Goal: Transaction & Acquisition: Purchase product/service

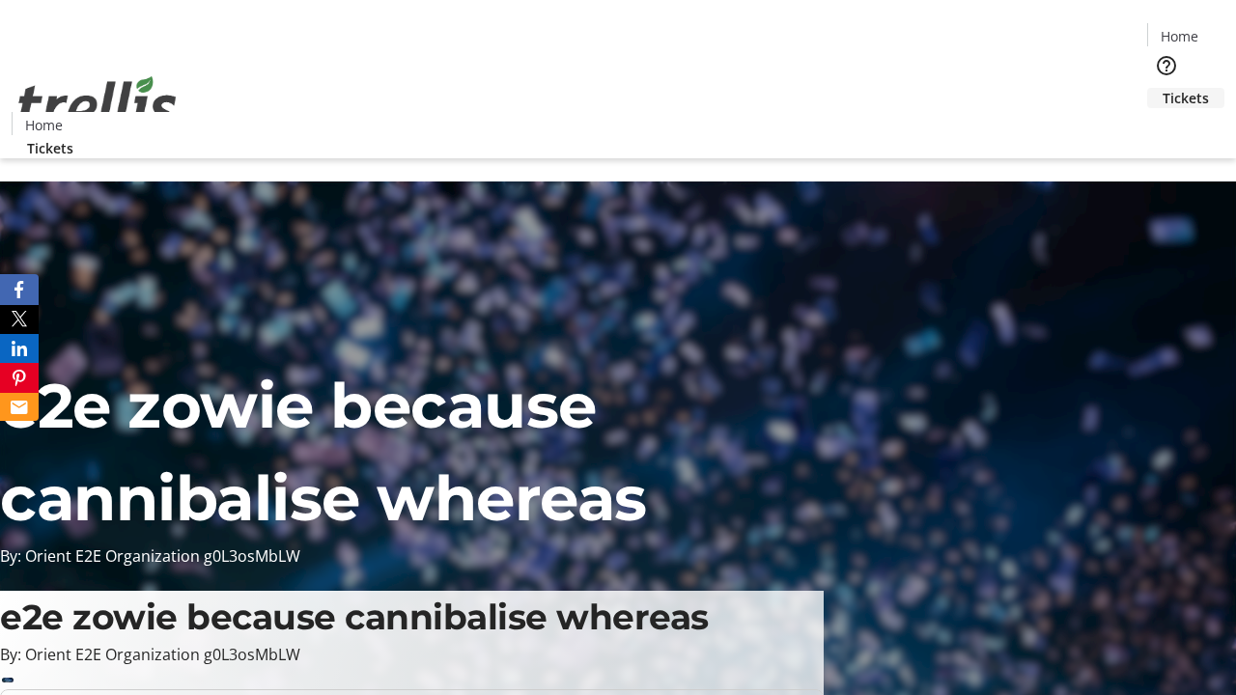
click at [1162, 88] on span "Tickets" at bounding box center [1185, 98] width 46 height 20
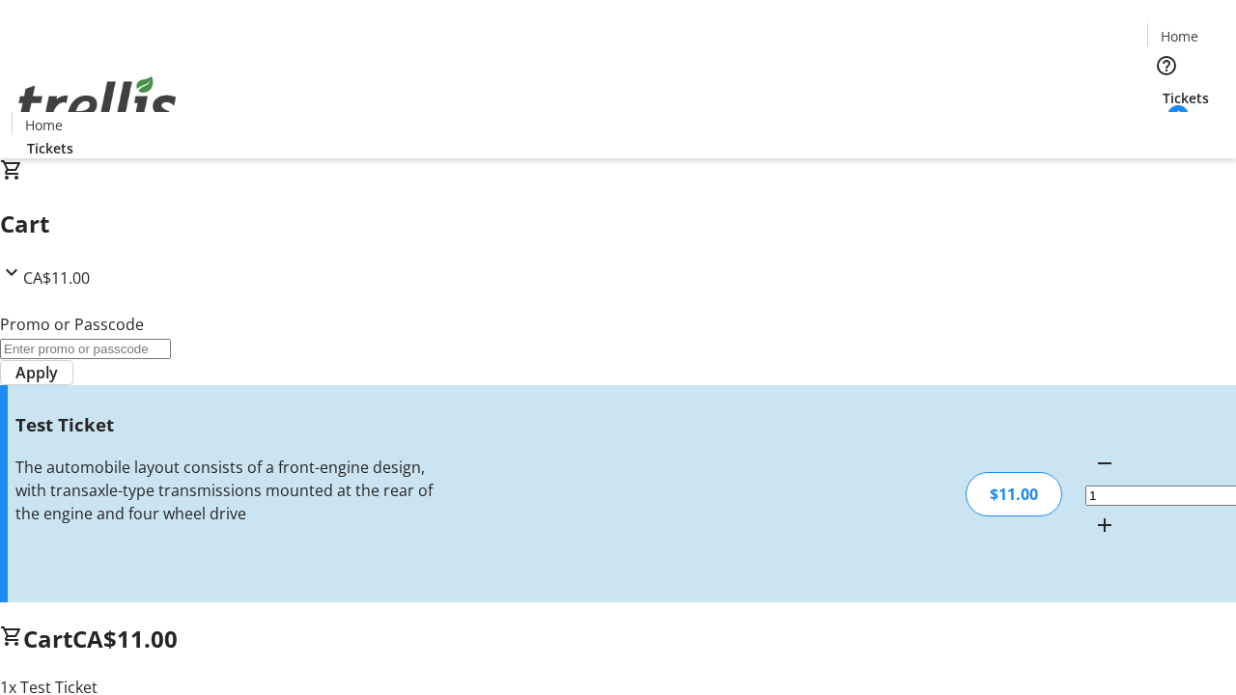
type input "UNLOCK"
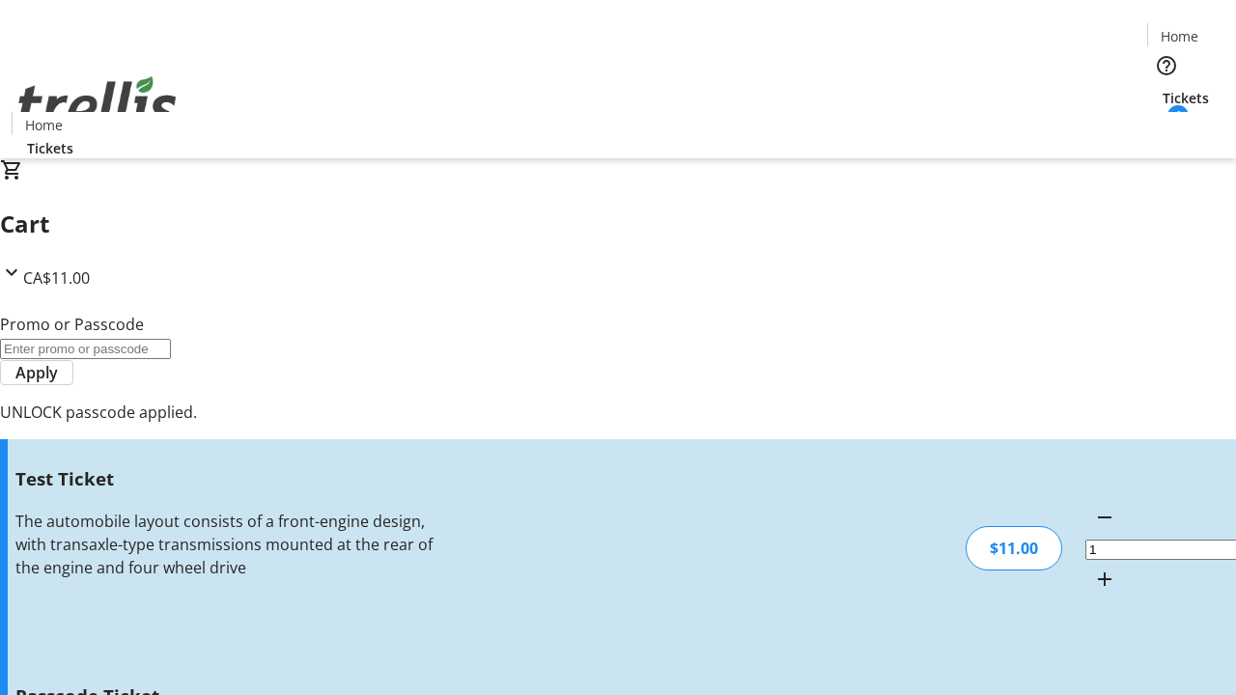
type input "5"
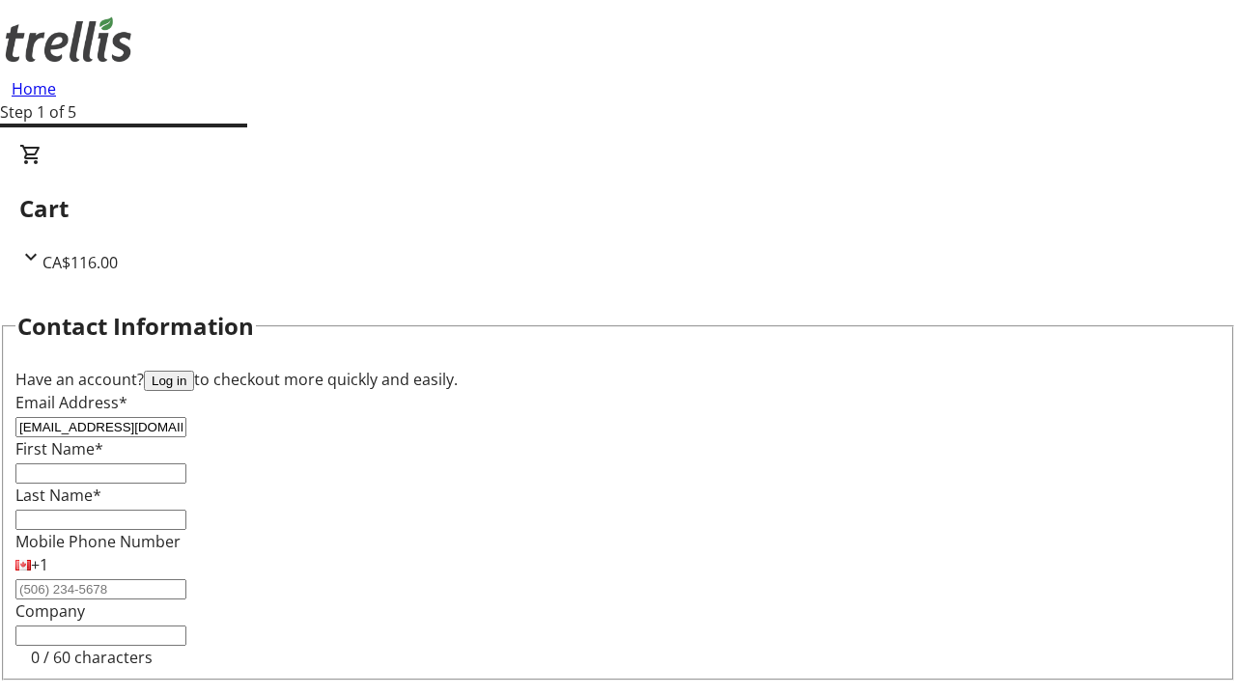
type input "[EMAIL_ADDRESS][DOMAIN_NAME]"
type input "Brody"
type input "Bogisich"
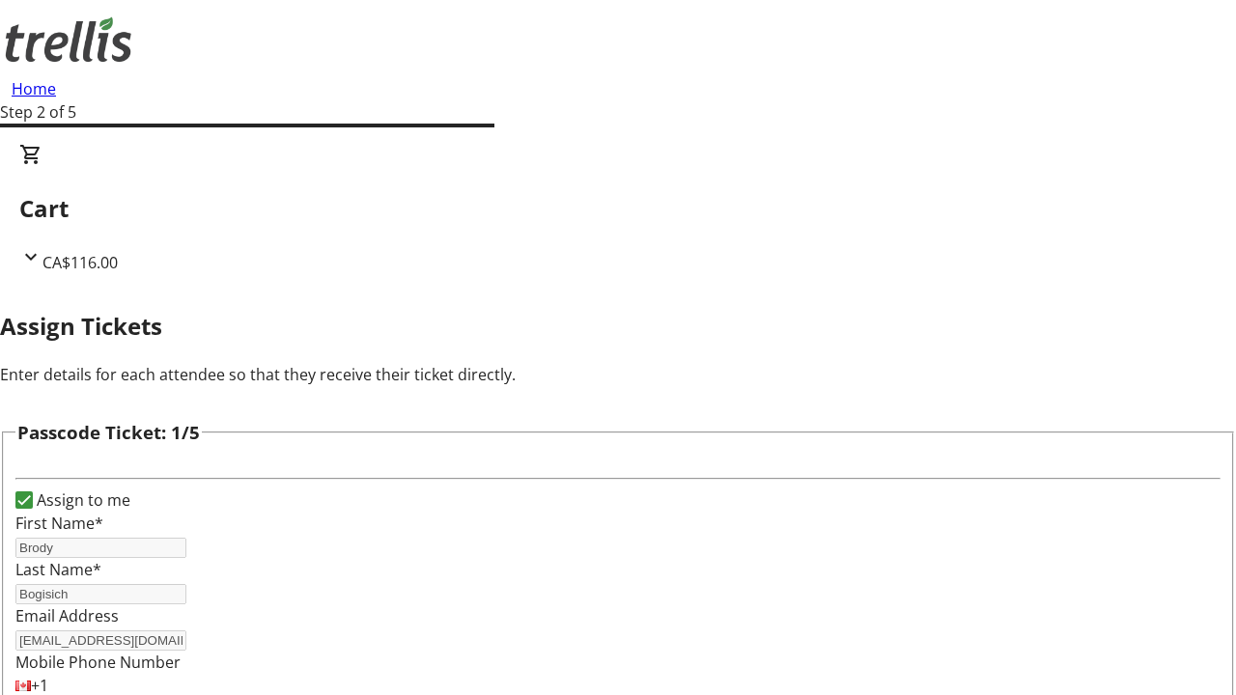
type input "[PERSON_NAME]"
type input "Mante"
type input "D'angelo"
type input "[PERSON_NAME]"
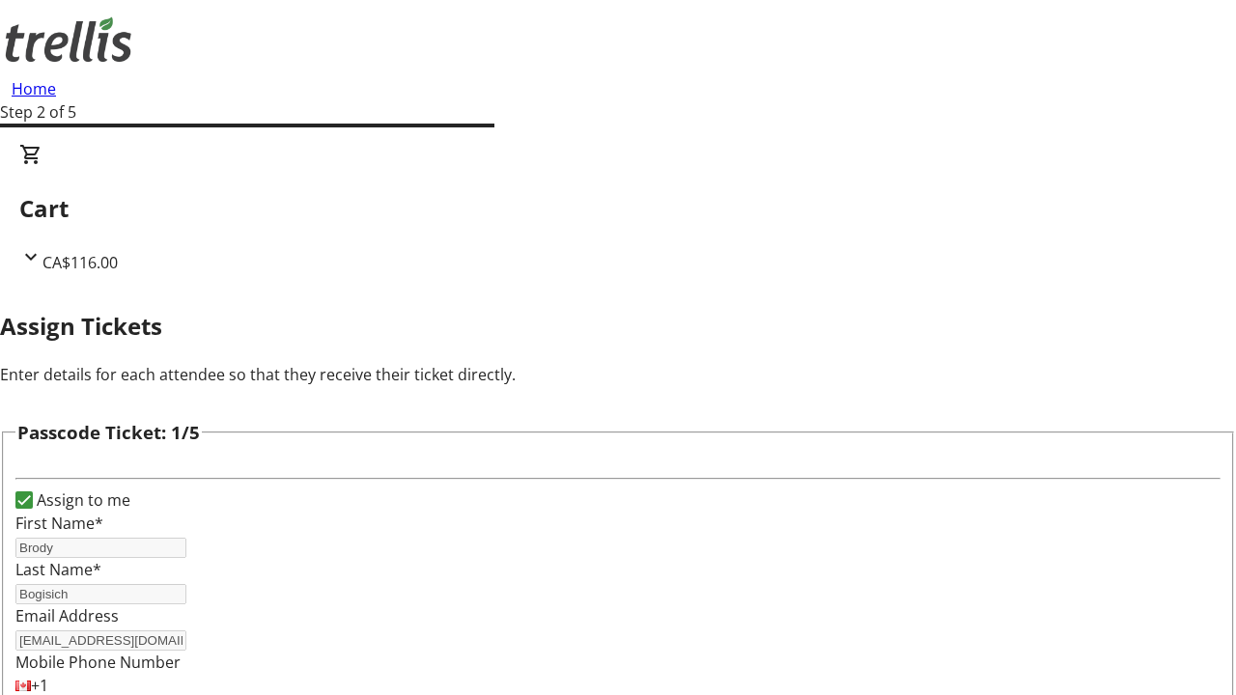
type input "[PERSON_NAME]"
checkbox input "true"
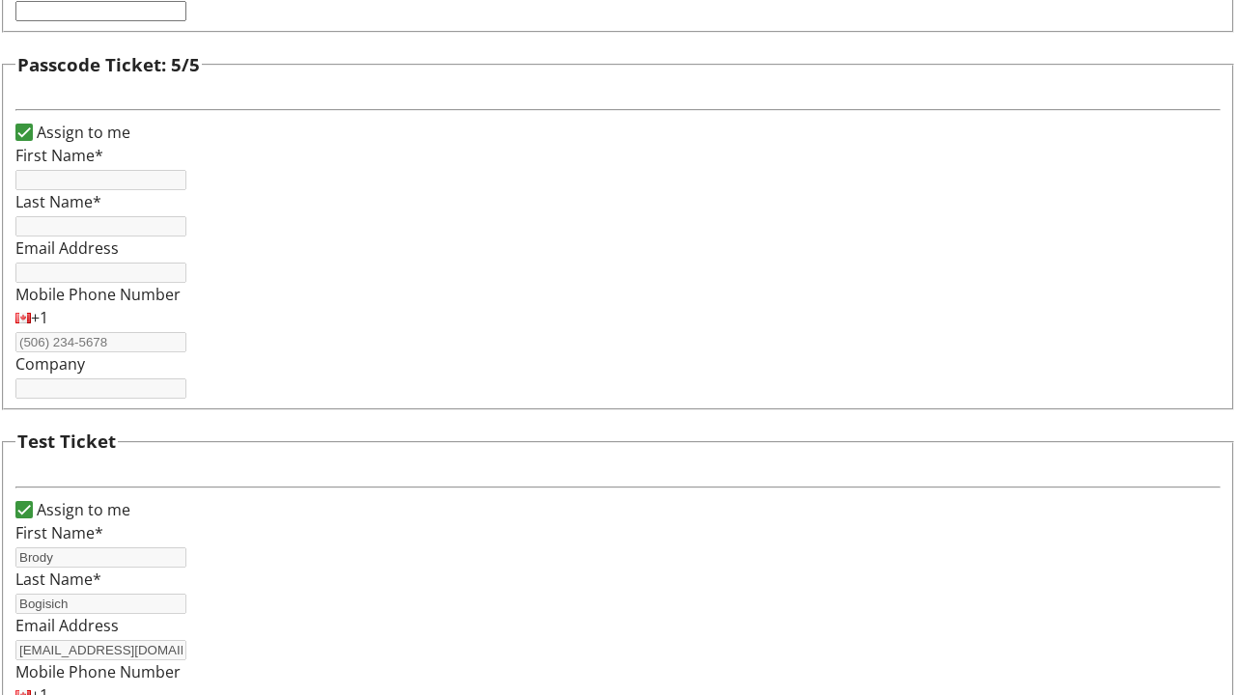
type input "Brody"
type input "Bogisich"
type input "[EMAIL_ADDRESS][DOMAIN_NAME]"
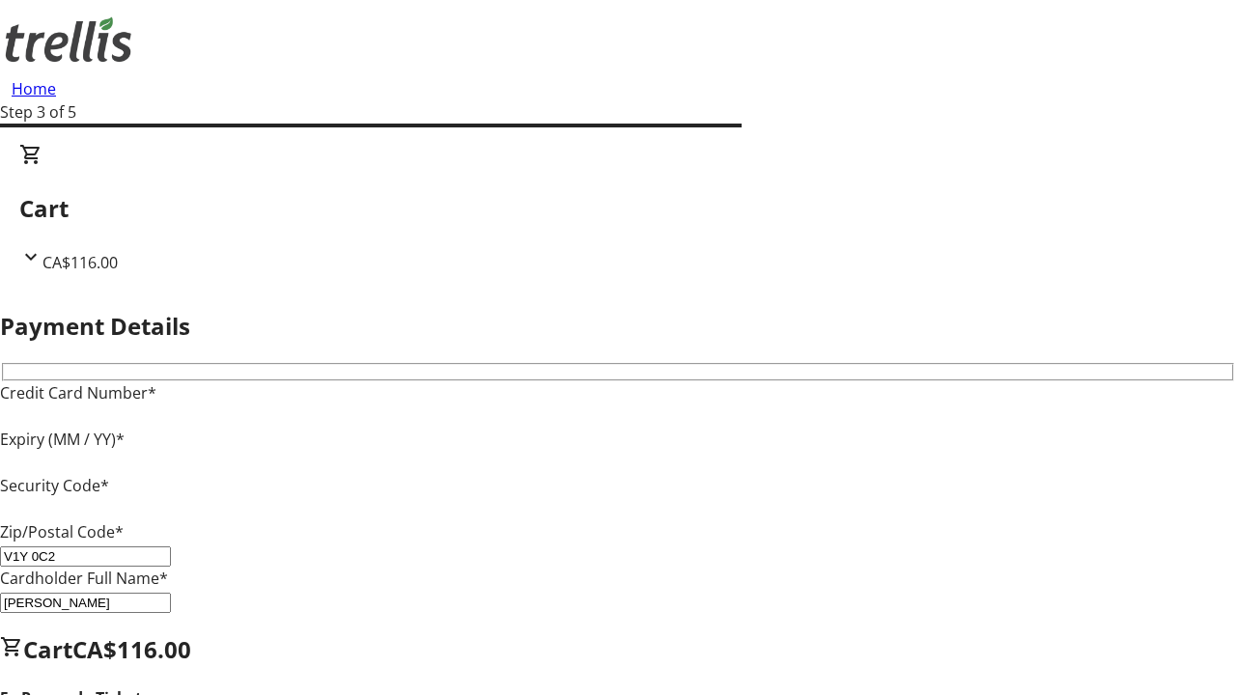
type input "V1Y 0C2"
